Goal: Transaction & Acquisition: Purchase product/service

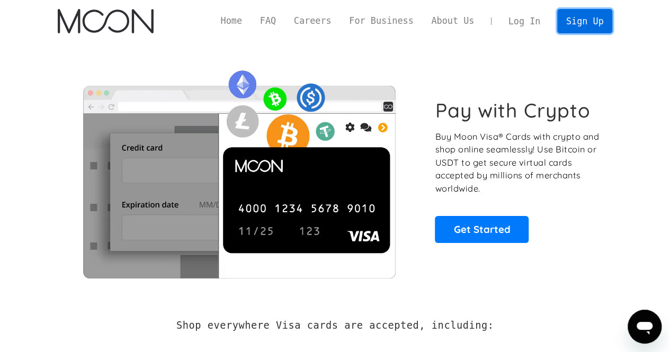
click at [588, 24] on link "Sign Up" at bounding box center [584, 21] width 55 height 24
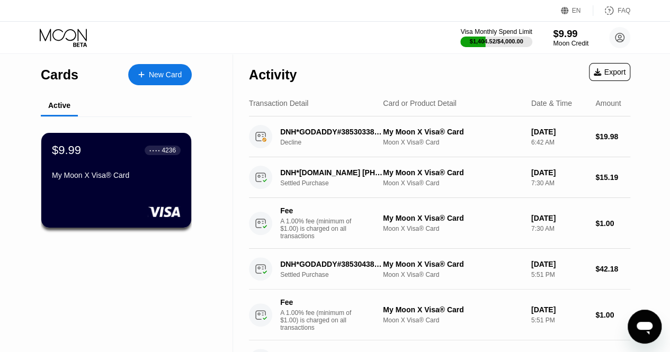
click at [560, 37] on div "$9.99" at bounding box center [571, 33] width 36 height 11
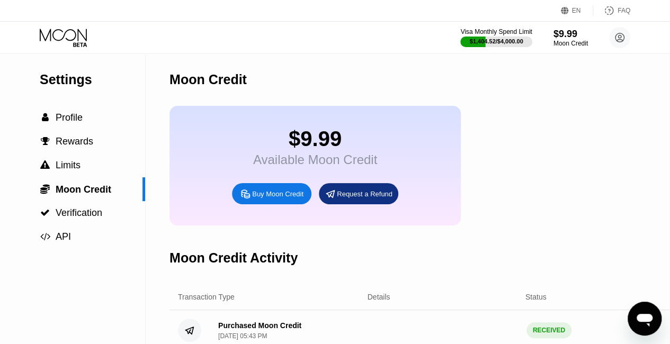
click at [260, 199] on div "Buy Moon Credit" at bounding box center [277, 194] width 51 height 9
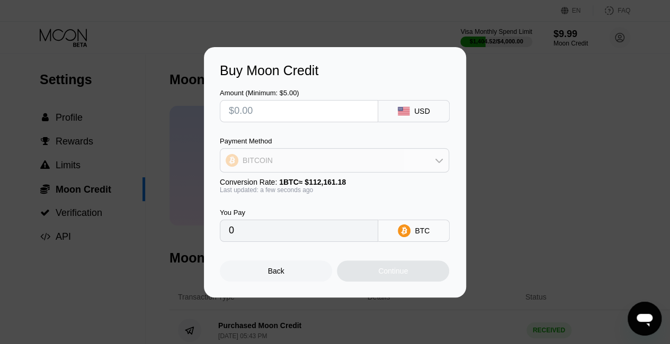
click at [296, 160] on div "BITCOIN" at bounding box center [334, 160] width 228 height 21
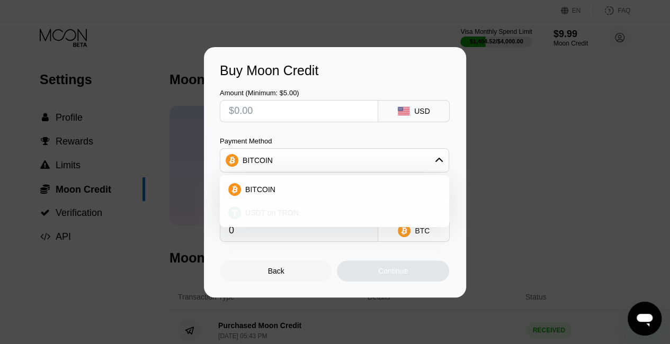
click at [274, 217] on span "USDT on TRON" at bounding box center [272, 213] width 54 height 8
type input "0.00"
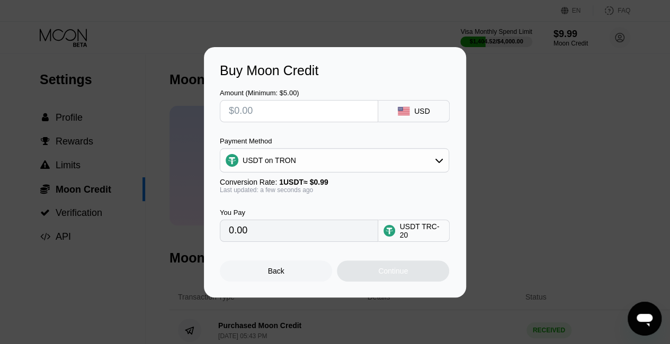
click at [266, 107] on input "text" at bounding box center [299, 111] width 140 height 21
type input "$3"
type input "3.03"
type input "$30"
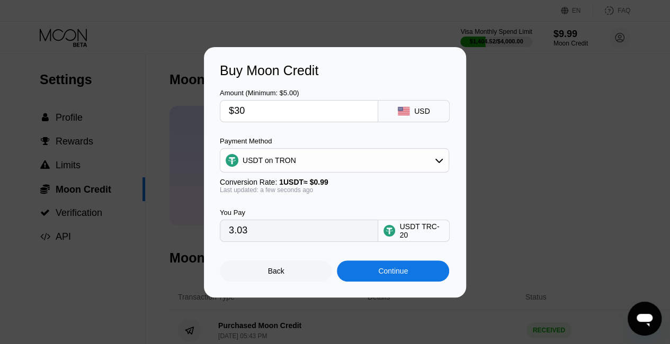
type input "30.30"
type input "$30"
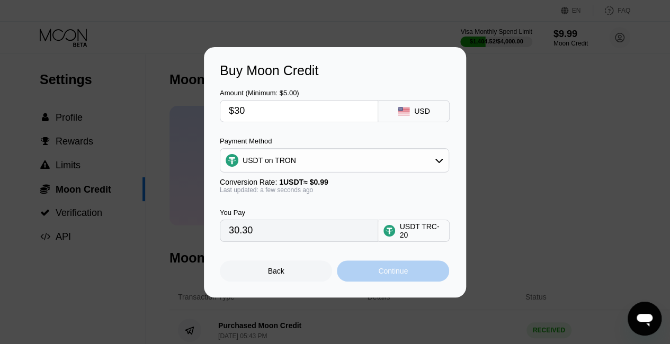
click at [398, 273] on div "Continue" at bounding box center [393, 271] width 30 height 8
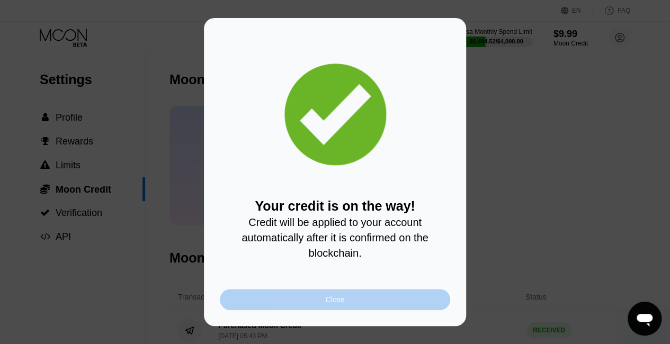
click at [370, 303] on div "Close" at bounding box center [335, 299] width 230 height 21
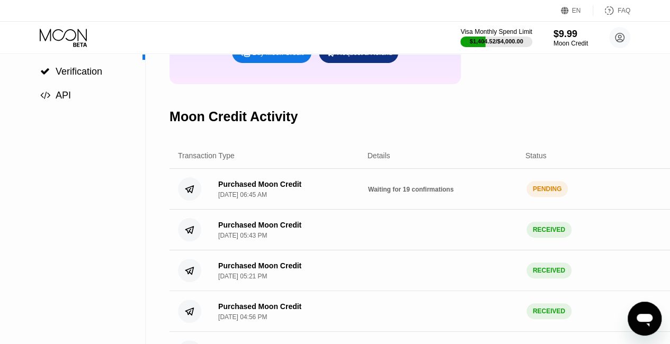
scroll to position [159, 0]
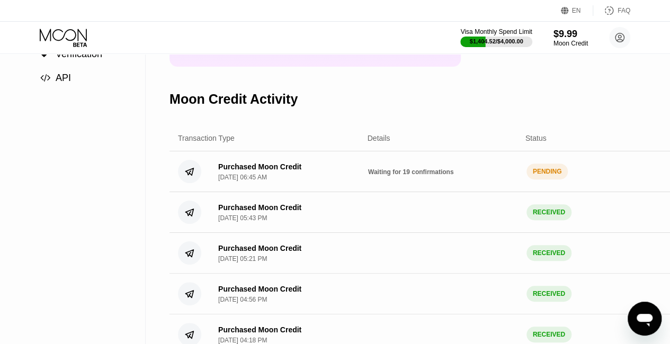
click at [551, 180] on div "PENDING" at bounding box center [548, 172] width 42 height 16
click at [544, 180] on div "PENDING" at bounding box center [548, 172] width 42 height 16
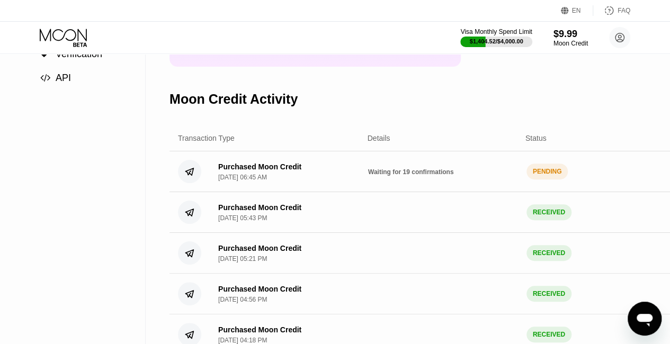
click at [544, 180] on div "PENDING" at bounding box center [548, 172] width 42 height 16
click at [491, 191] on div "Purchased Moon Credit [DATE] 06:45 AM Waiting for 19 confirmations PENDING $ 30…" at bounding box center [447, 172] width 554 height 41
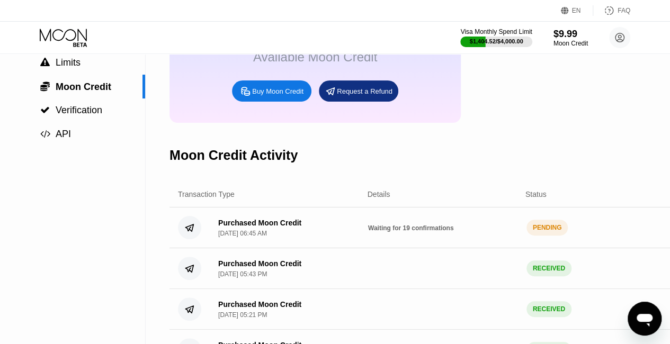
scroll to position [0, 0]
